Goal: Navigation & Orientation: Find specific page/section

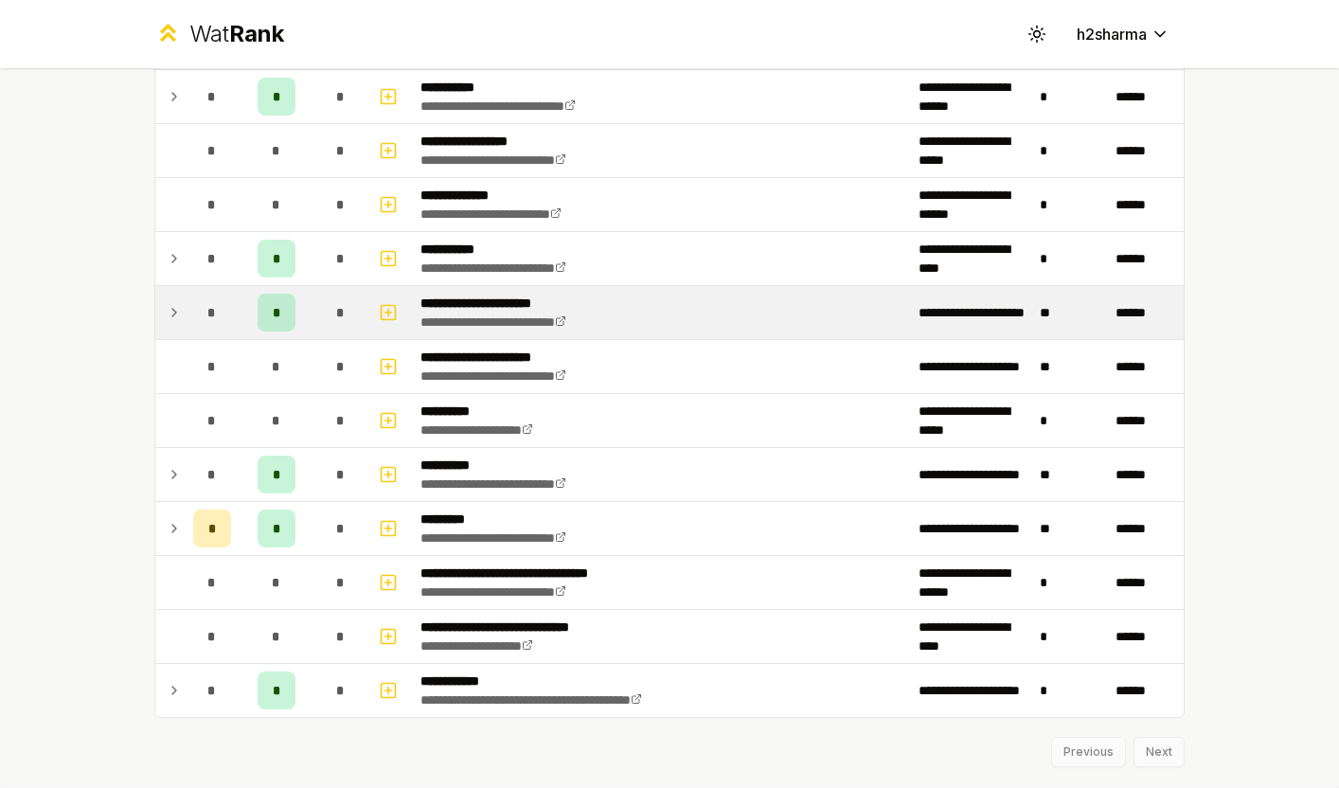
scroll to position [2314, 0]
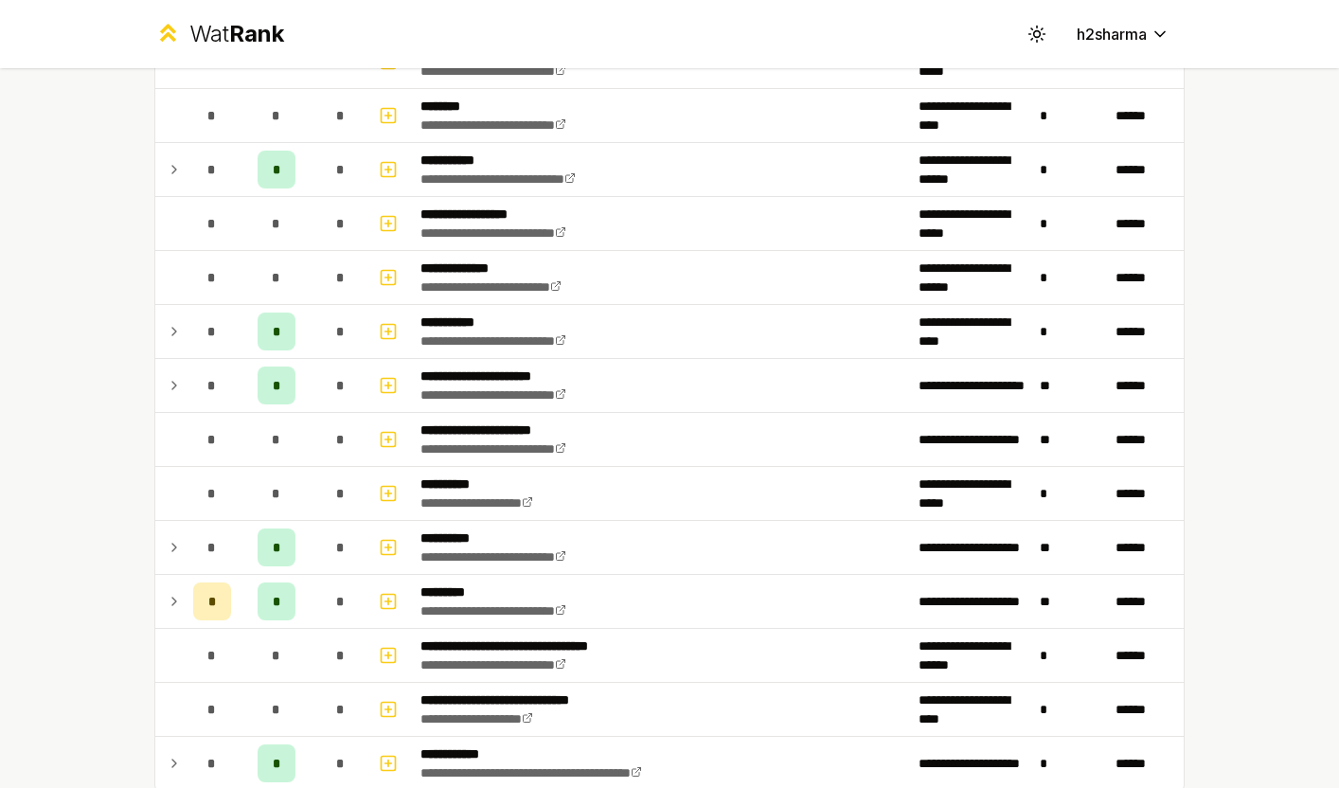
scroll to position [2314, 0]
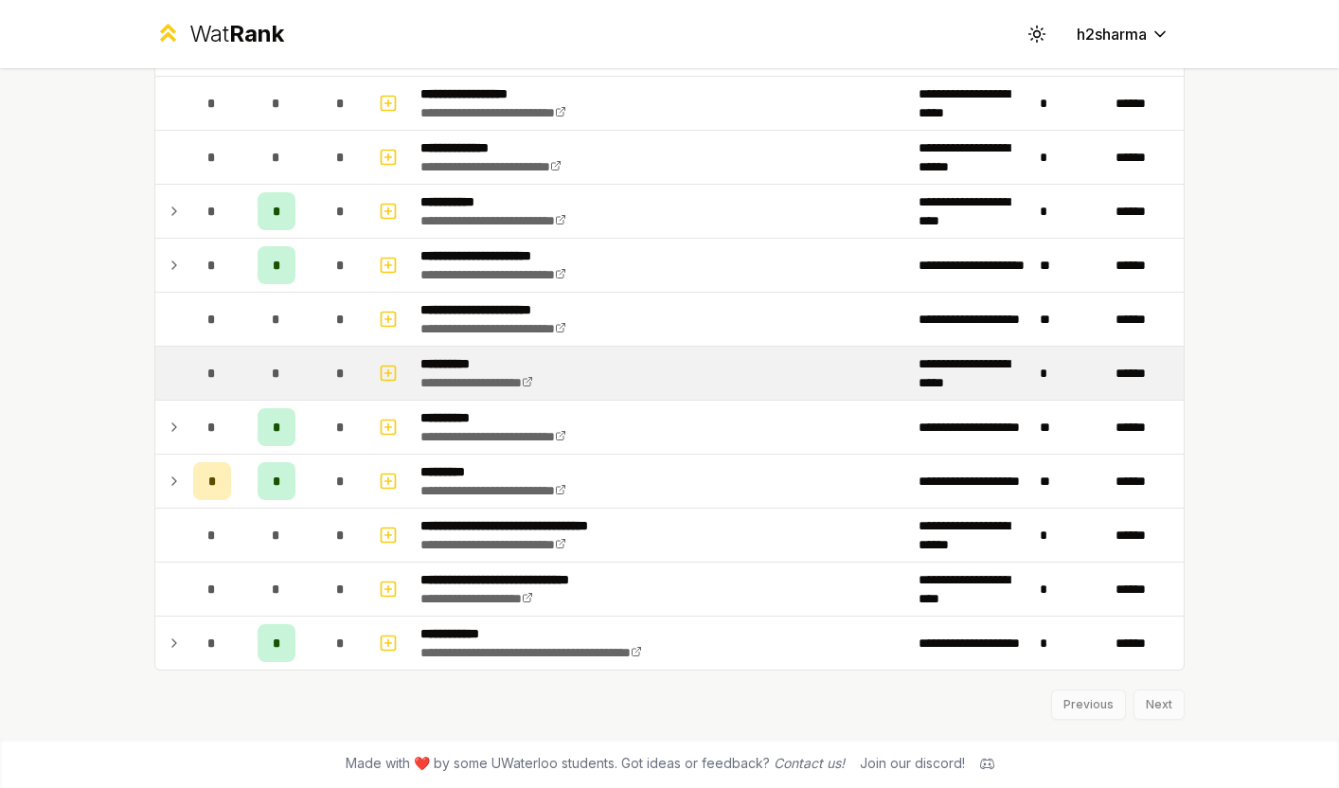
click at [632, 397] on td "**********" at bounding box center [662, 372] width 498 height 53
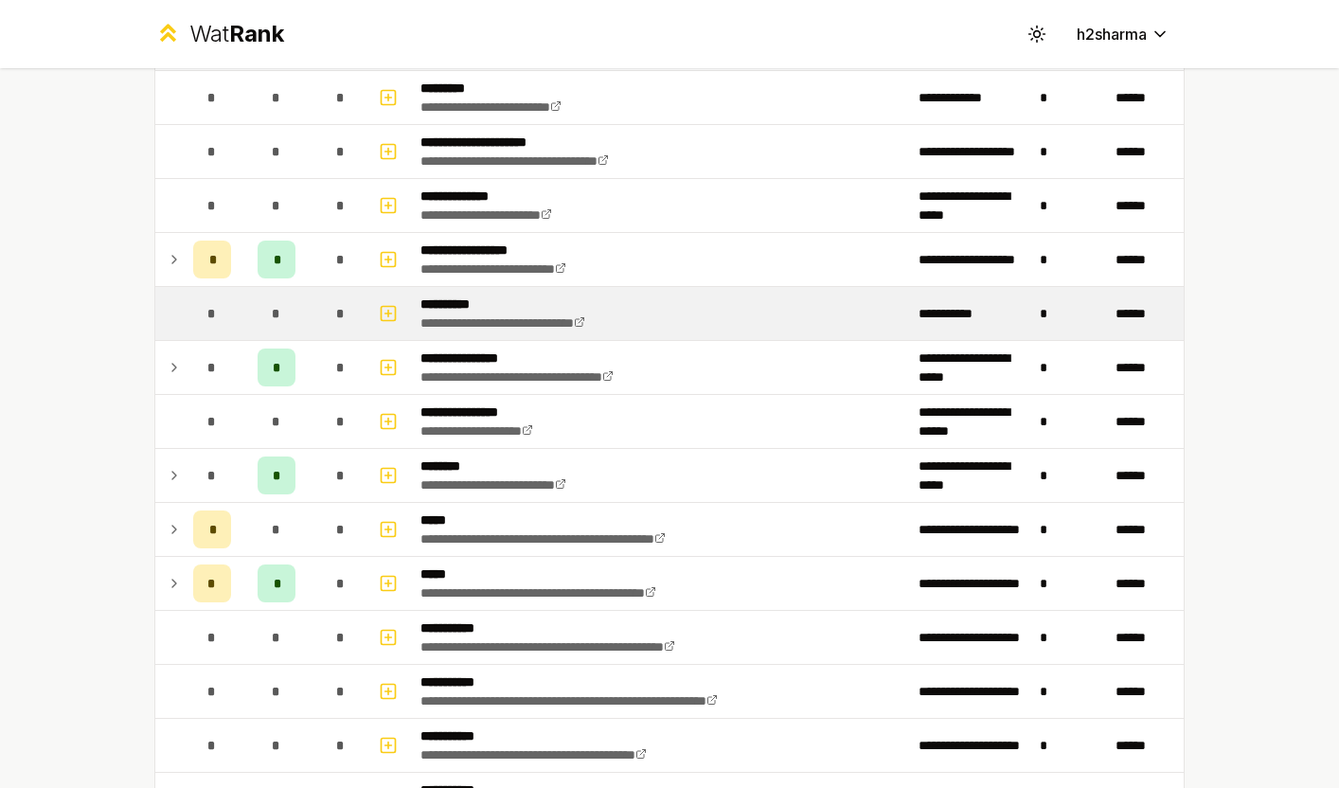
scroll to position [406, 0]
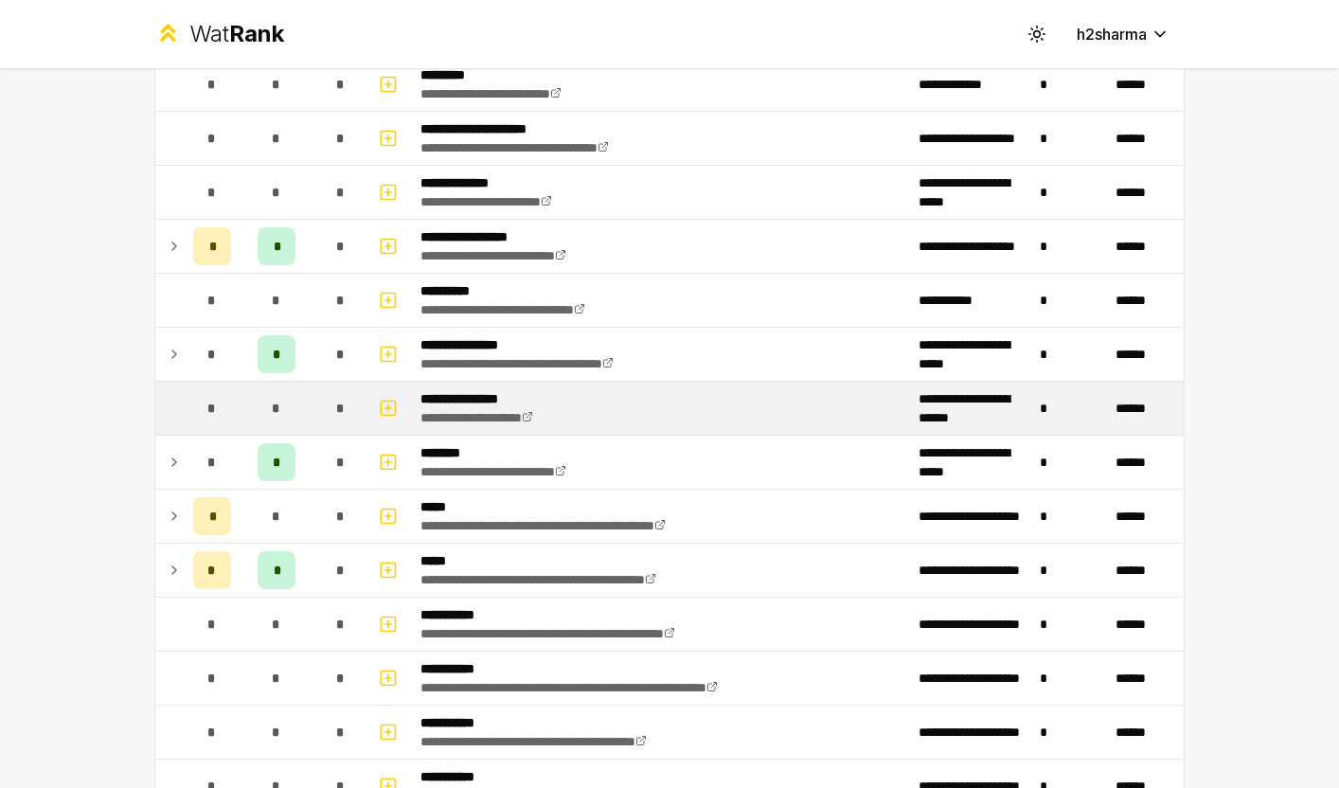
click at [594, 427] on td "**********" at bounding box center [662, 408] width 498 height 53
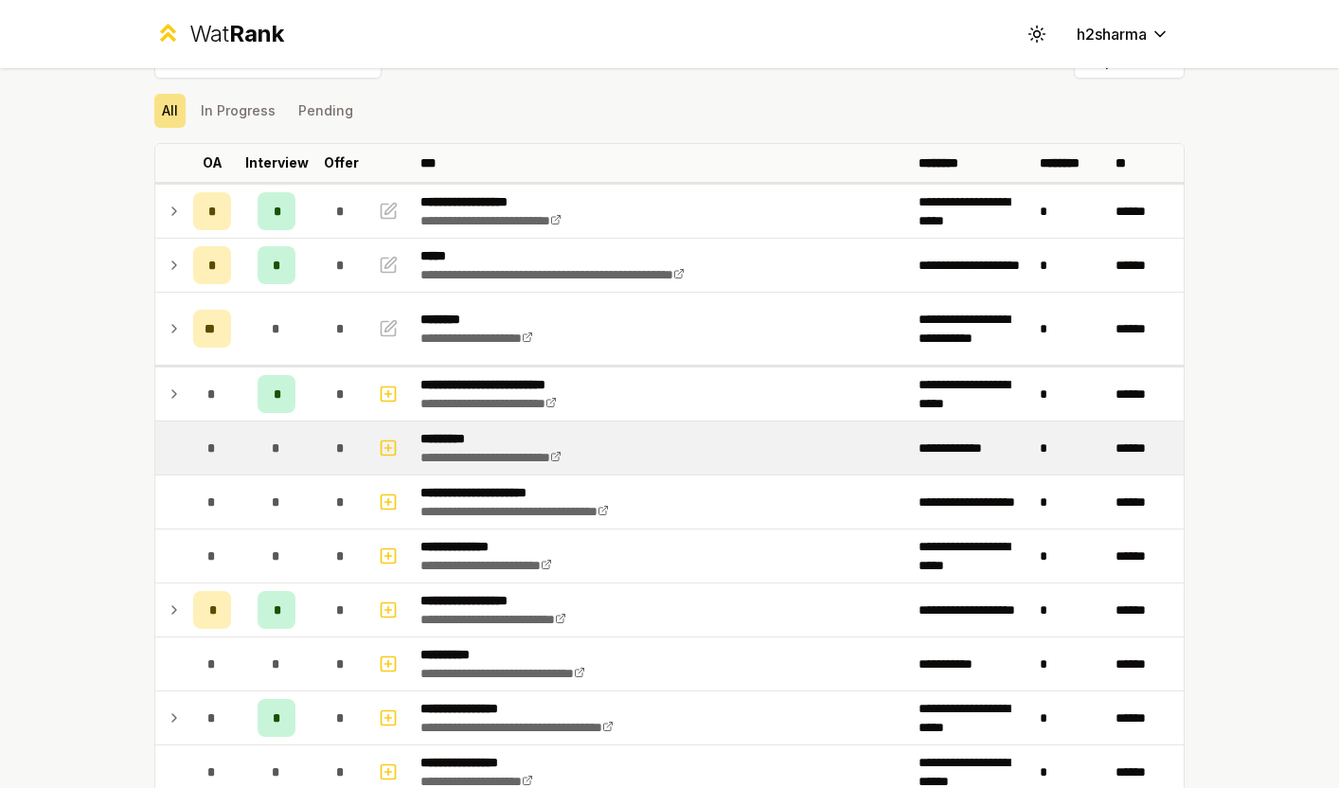
scroll to position [30, 0]
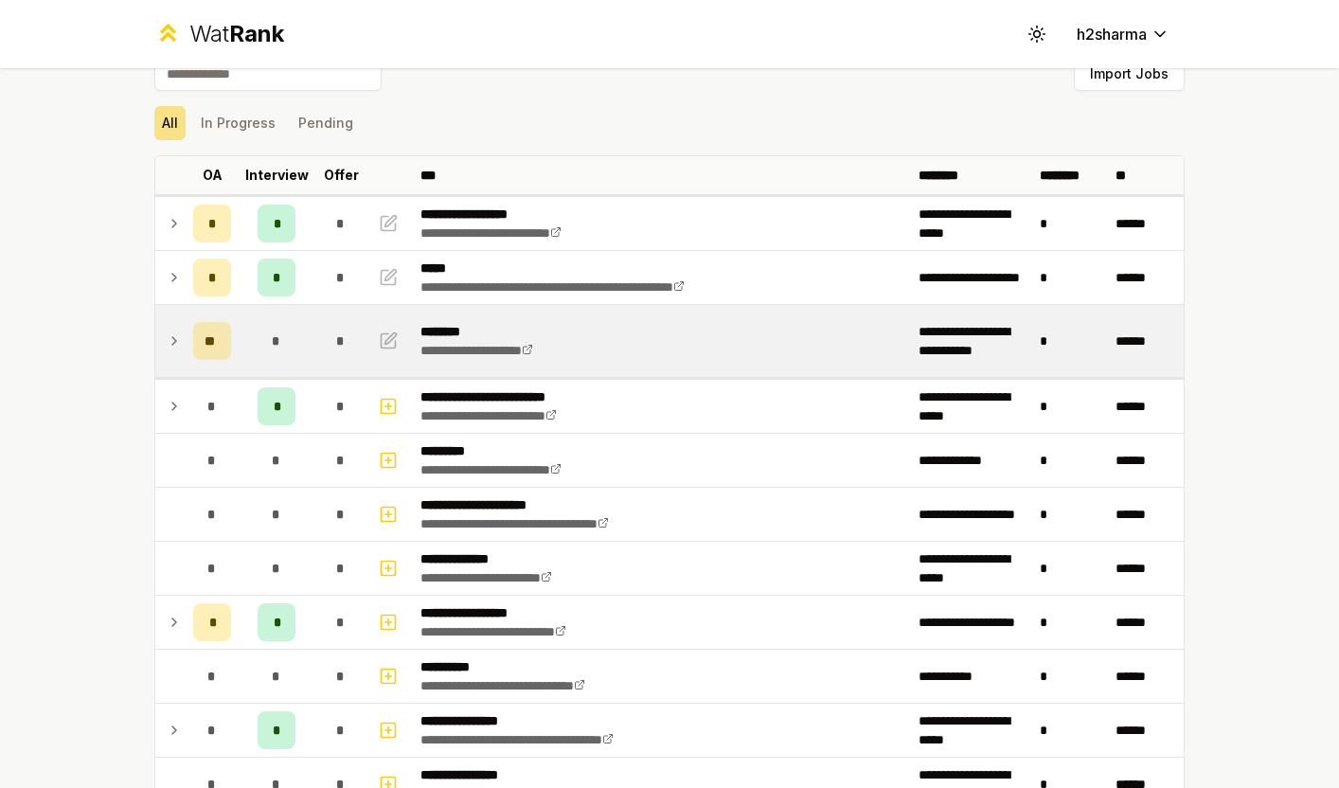
click at [174, 336] on icon at bounding box center [174, 340] width 15 height 23
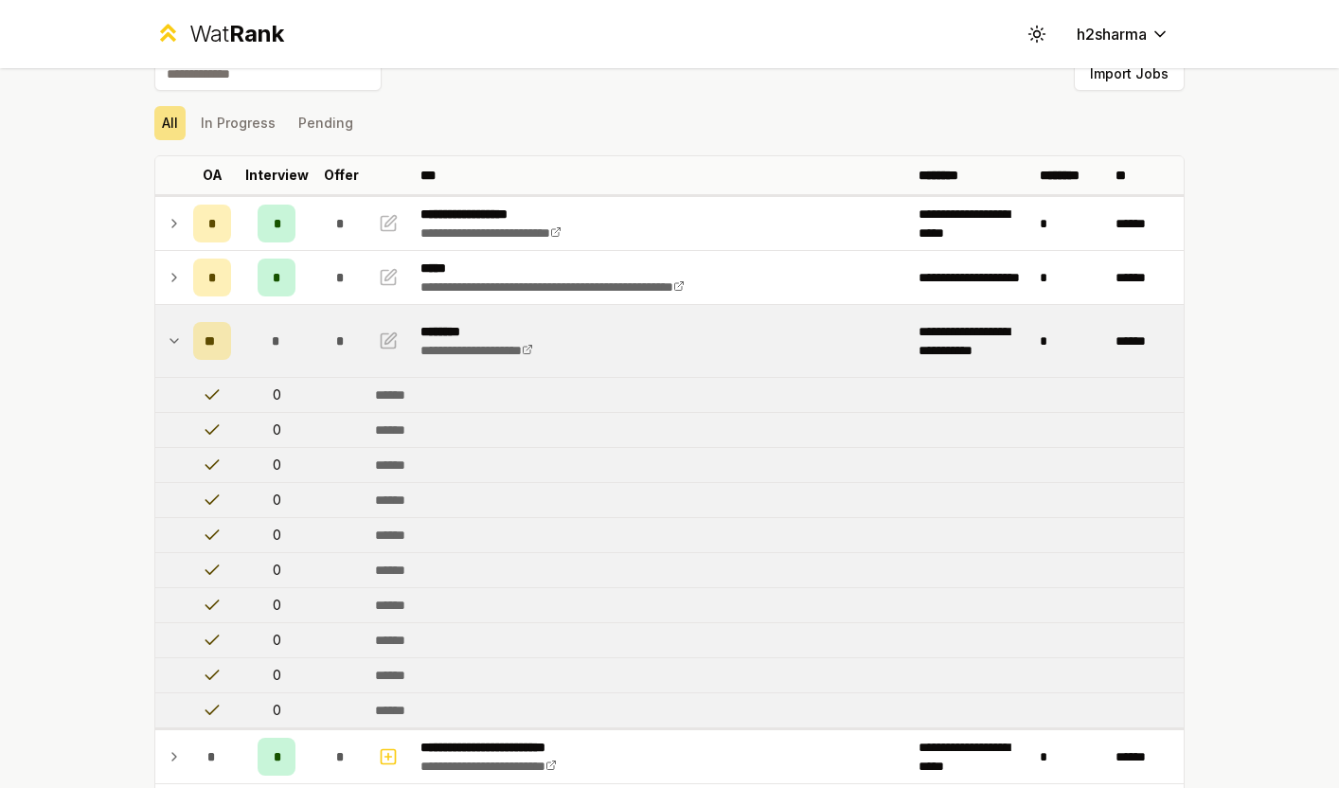
click at [174, 337] on icon at bounding box center [174, 340] width 15 height 23
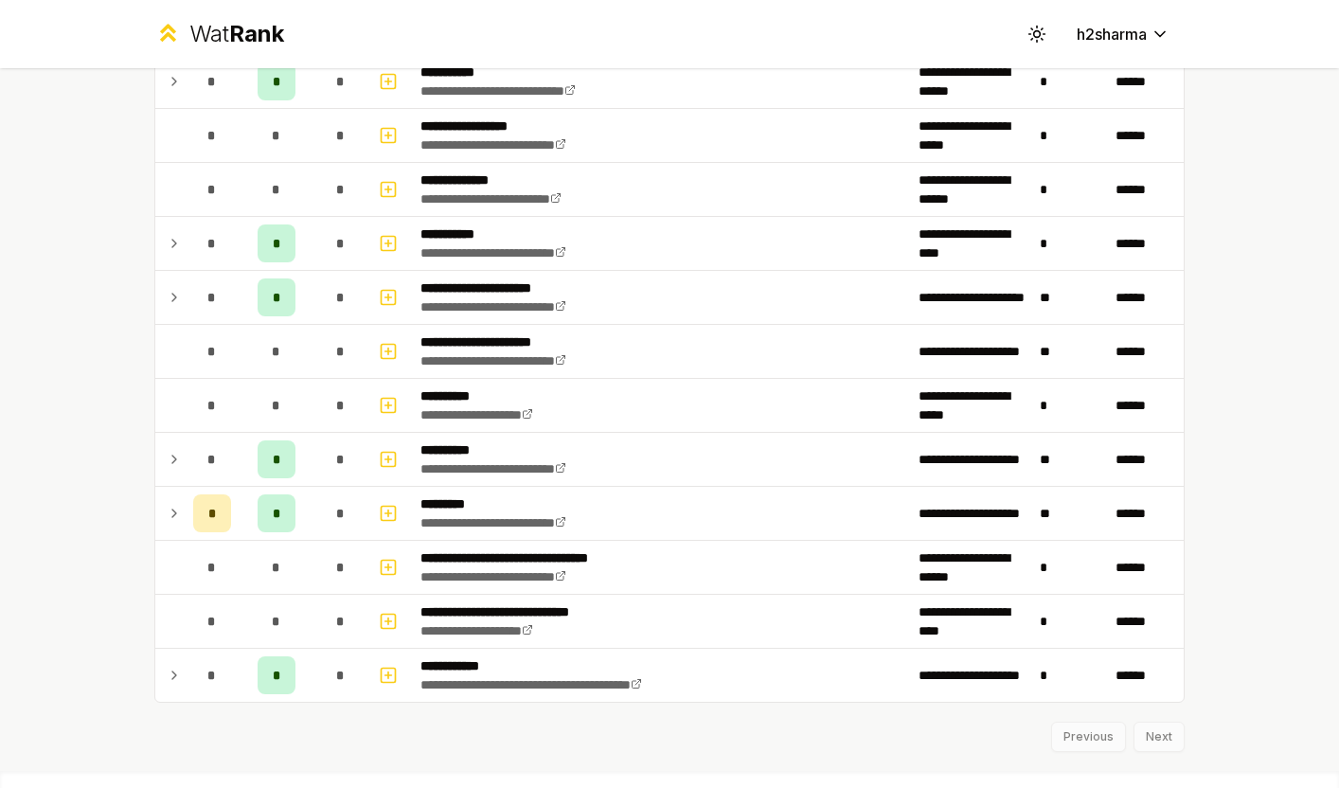
scroll to position [2314, 0]
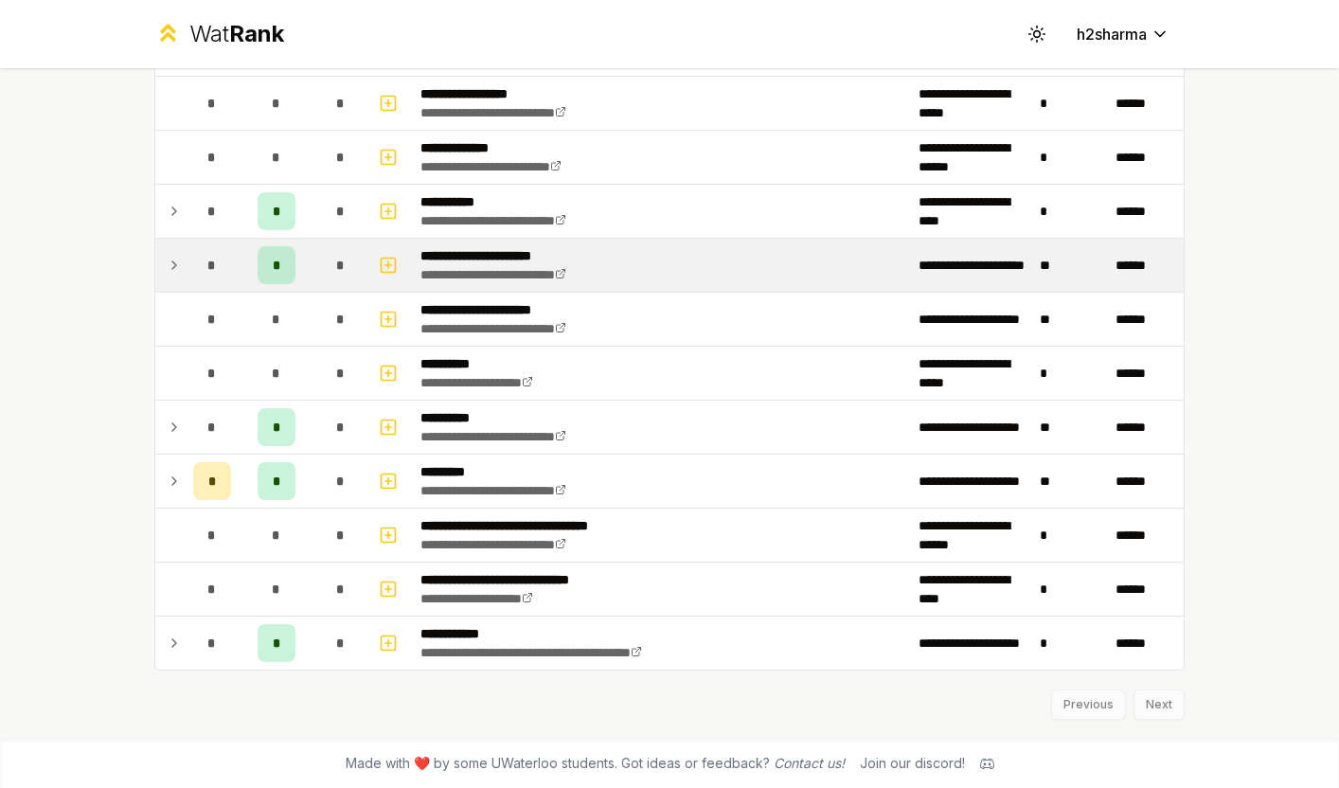
click at [173, 261] on icon at bounding box center [174, 265] width 4 height 8
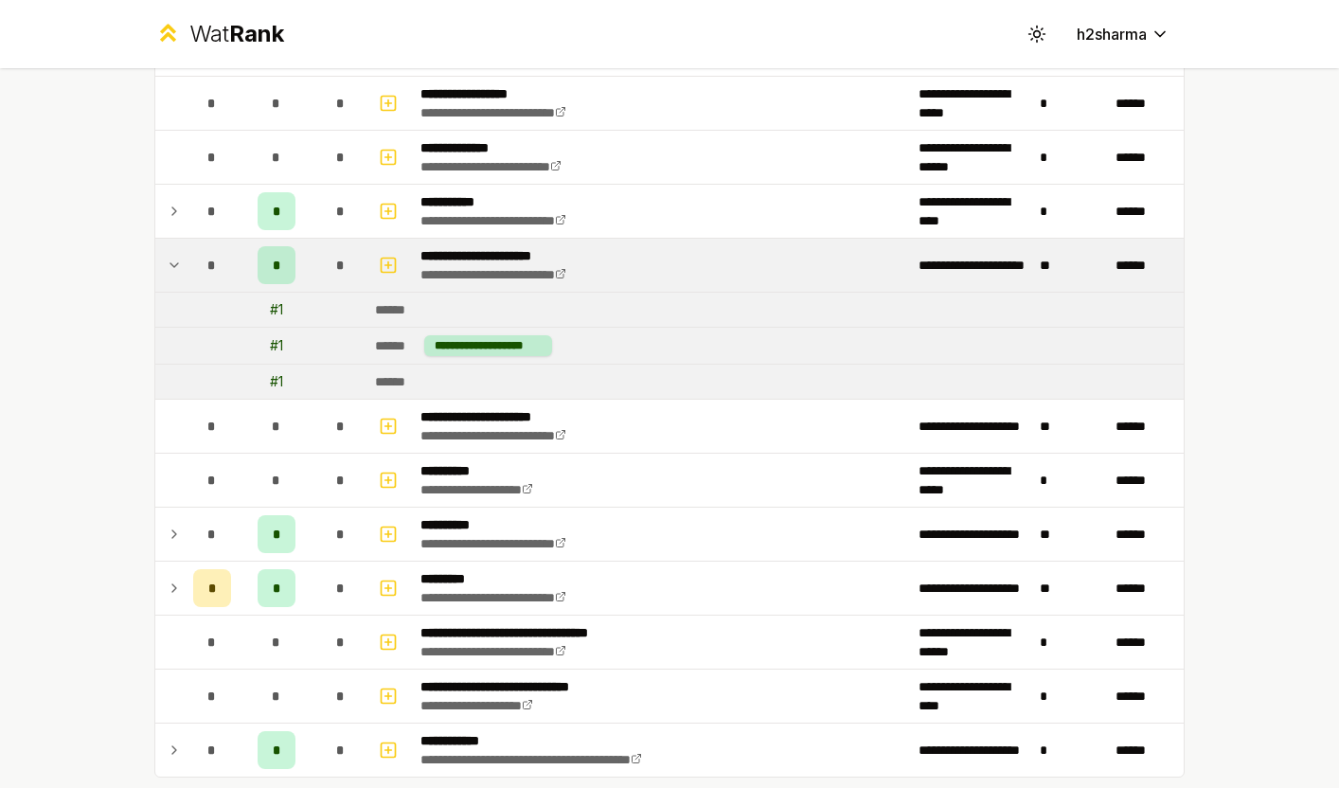
click at [179, 268] on icon at bounding box center [174, 265] width 15 height 23
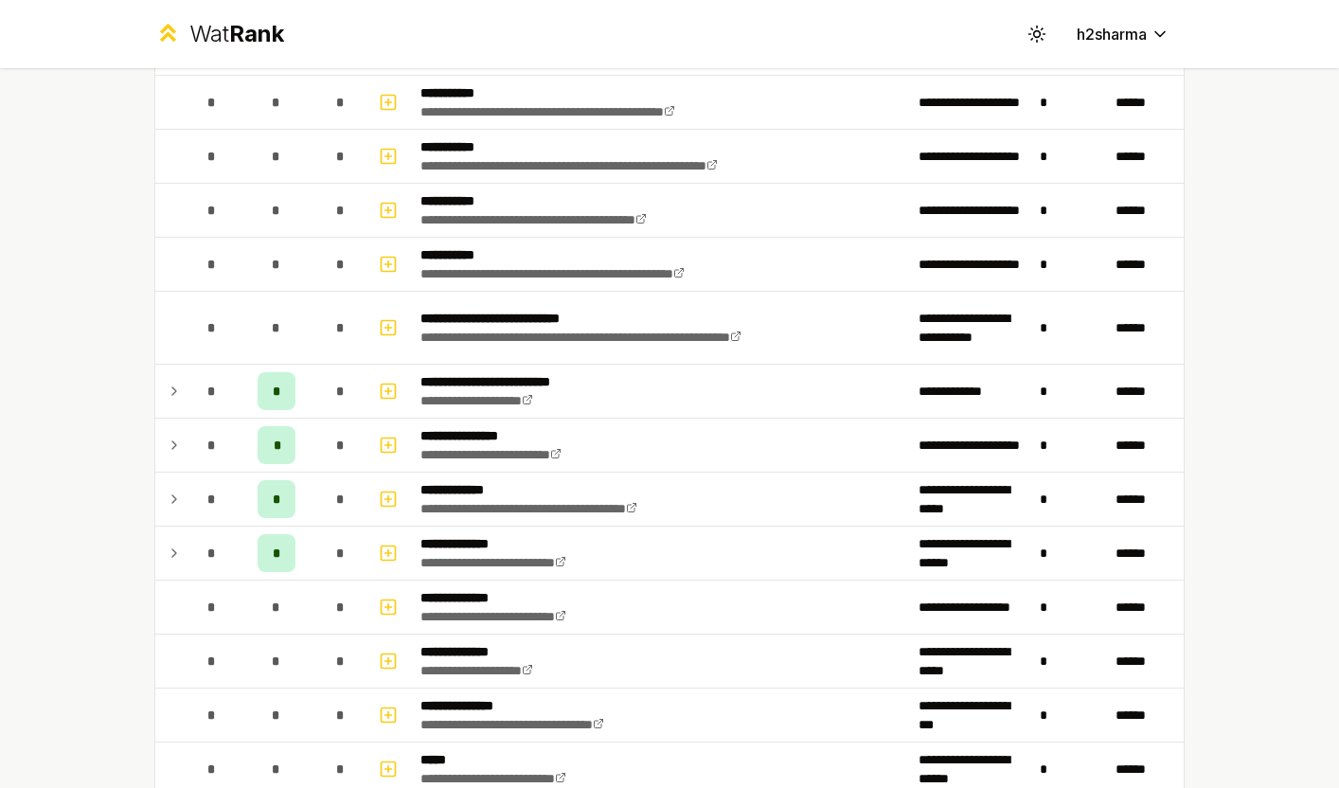
scroll to position [938, 0]
